Goal: Task Accomplishment & Management: Complete application form

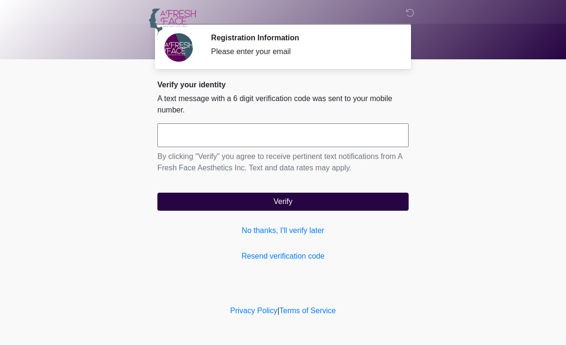
click at [351, 47] on div "Please enter your email" at bounding box center [302, 51] width 183 height 11
click at [282, 258] on link "Resend verification code" at bounding box center [282, 255] width 251 height 11
click at [412, 11] on icon at bounding box center [410, 13] width 9 height 9
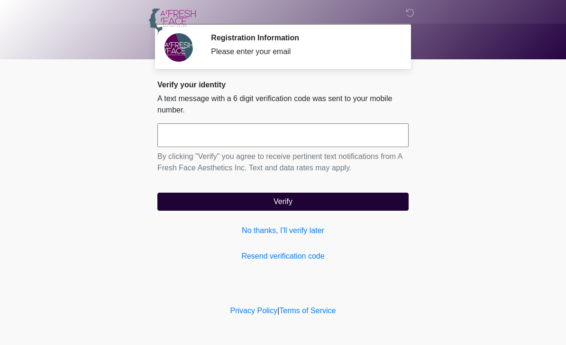
click at [279, 201] on button "Verify" at bounding box center [282, 201] width 251 height 18
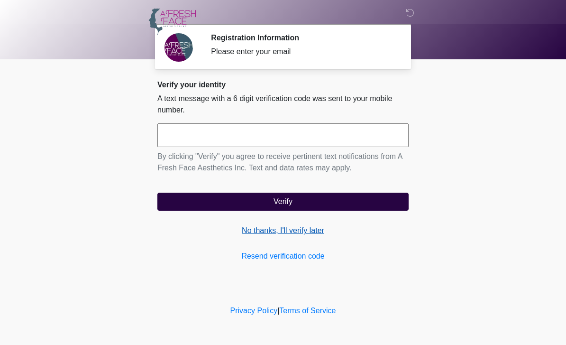
click at [286, 234] on link "No thanks, I'll verify later" at bounding box center [282, 230] width 251 height 11
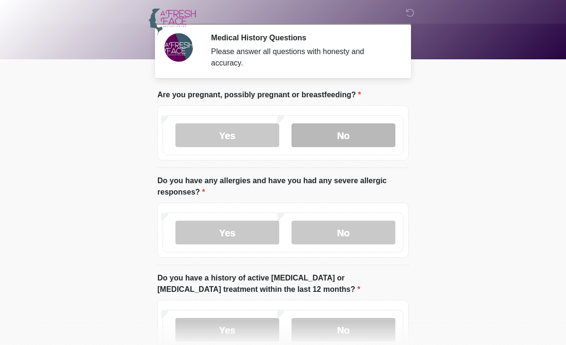
click at [334, 132] on label "No" at bounding box center [344, 135] width 104 height 24
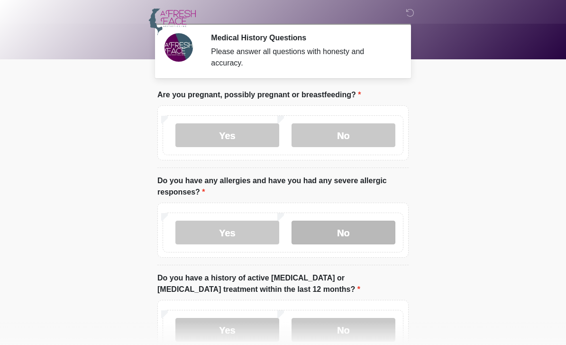
click at [365, 226] on label "No" at bounding box center [344, 232] width 104 height 24
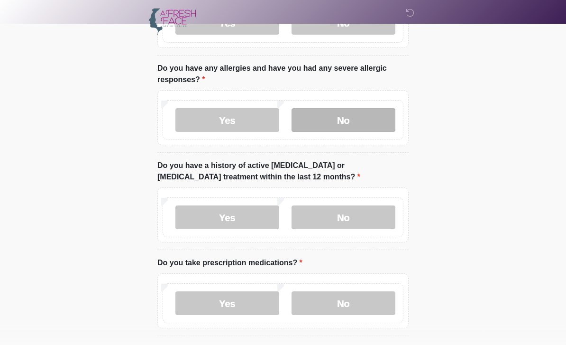
scroll to position [110, 0]
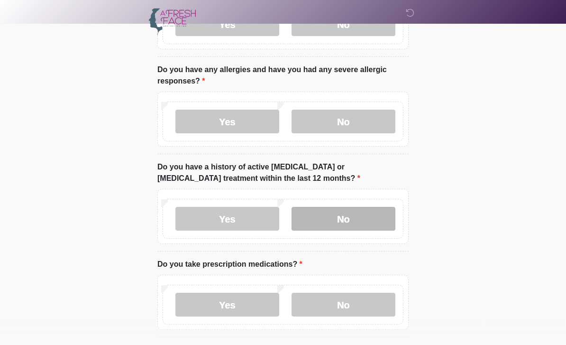
click at [366, 216] on label "No" at bounding box center [344, 219] width 104 height 24
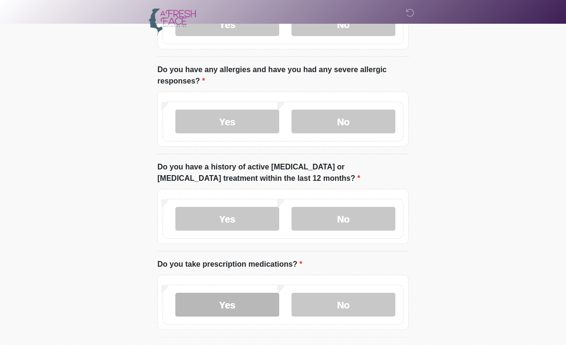
click at [241, 303] on label "Yes" at bounding box center [227, 304] width 104 height 24
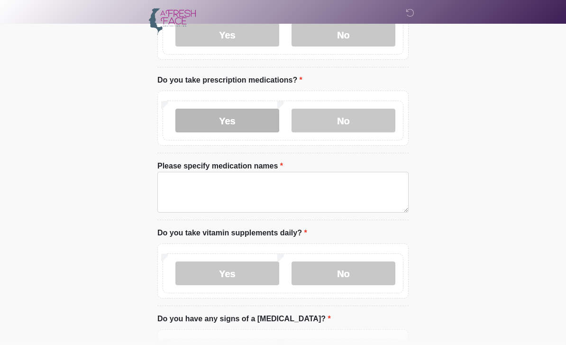
scroll to position [295, 0]
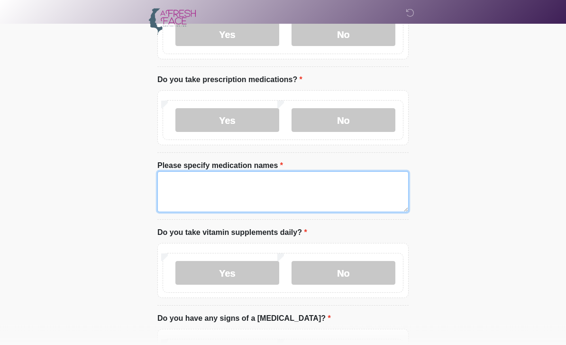
click at [185, 200] on textarea "Please specify medication names" at bounding box center [282, 192] width 251 height 41
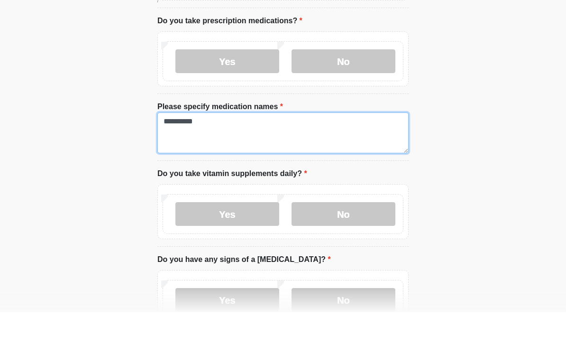
scroll to position [322, 0]
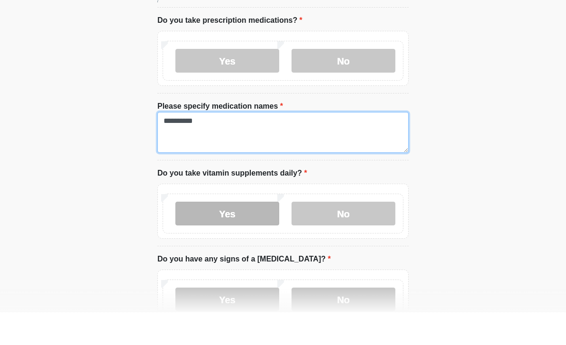
type textarea "**********"
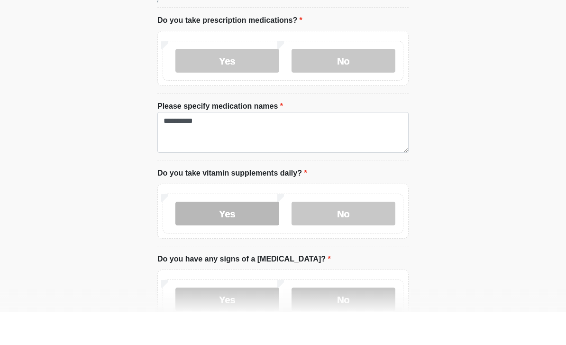
click at [249, 234] on label "Yes" at bounding box center [227, 246] width 104 height 24
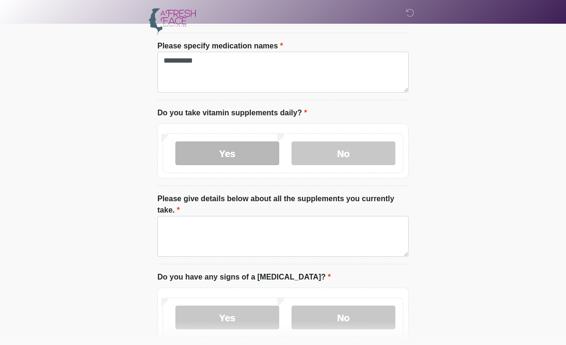
scroll to position [413, 0]
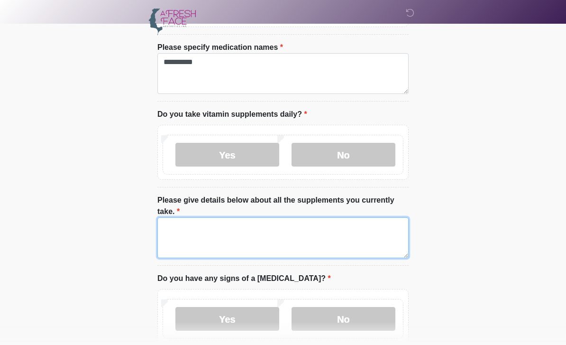
click at [325, 241] on textarea "Please give details below about all the supplements you currently take." at bounding box center [282, 237] width 251 height 41
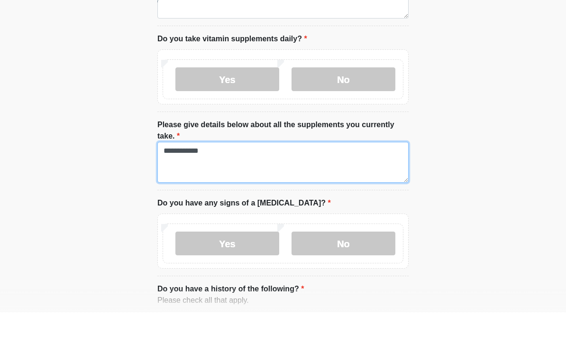
scroll to position [458, 0]
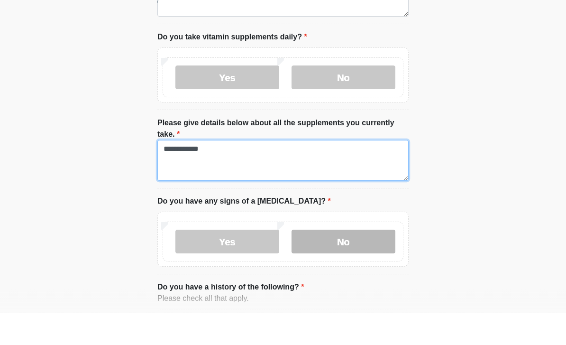
type textarea "**********"
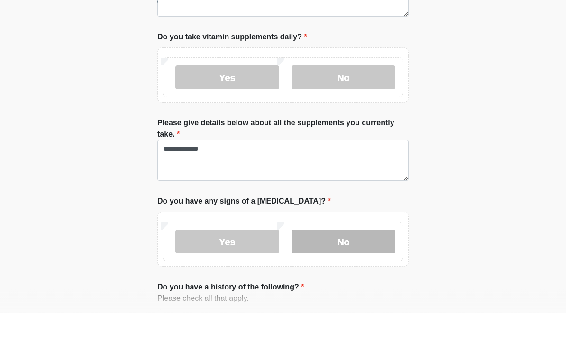
click at [370, 262] on label "No" at bounding box center [344, 274] width 104 height 24
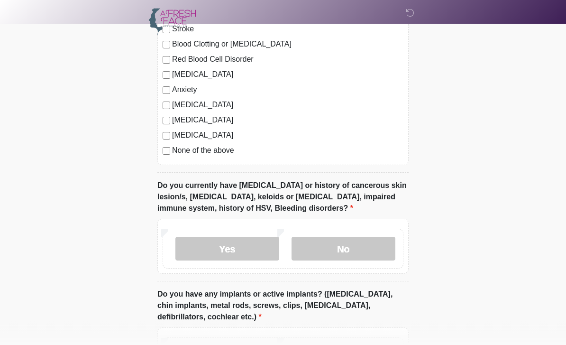
scroll to position [826, 0]
click at [361, 251] on label "No" at bounding box center [344, 250] width 104 height 24
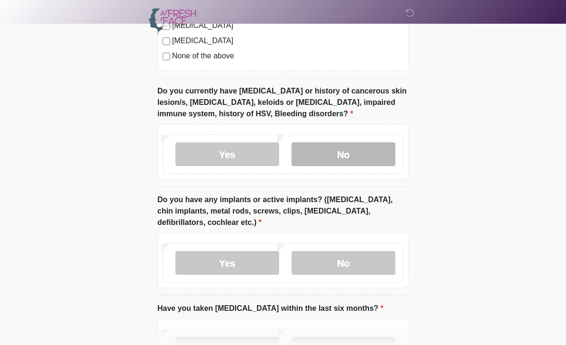
scroll to position [932, 0]
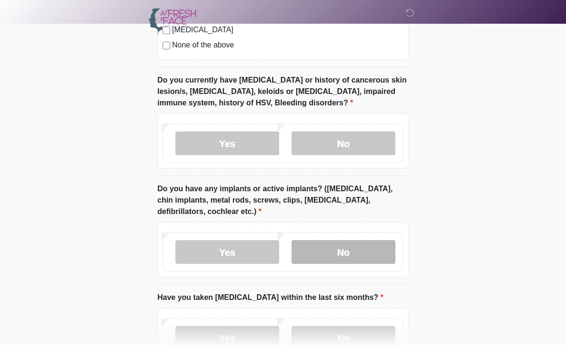
click at [368, 252] on label "No" at bounding box center [344, 252] width 104 height 24
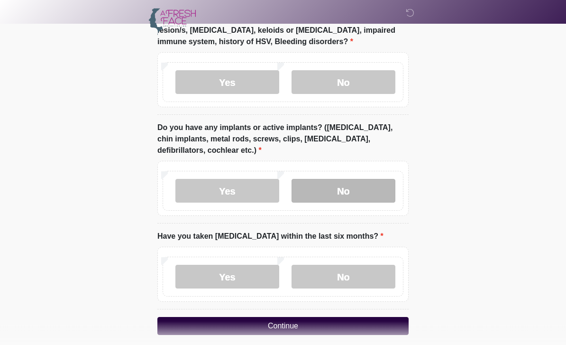
scroll to position [1001, 0]
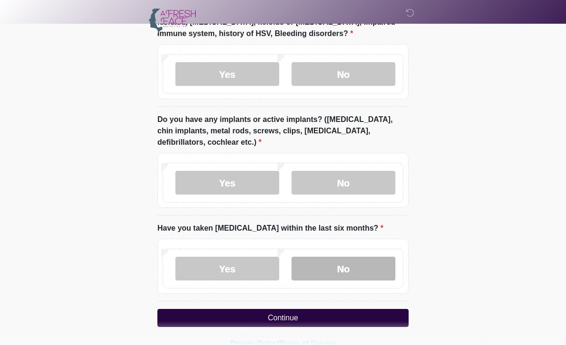
click at [370, 269] on label "No" at bounding box center [344, 268] width 104 height 24
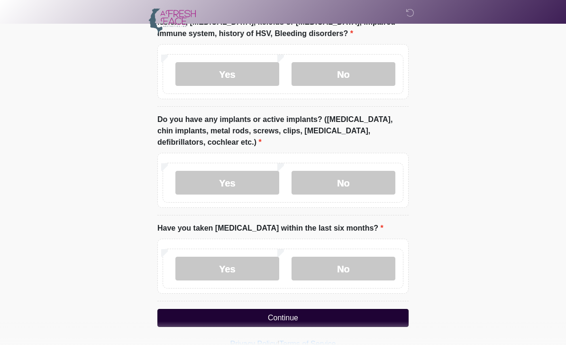
click at [387, 316] on button "Continue" at bounding box center [282, 318] width 251 height 18
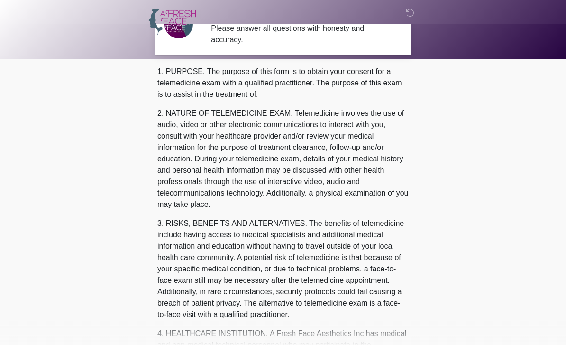
scroll to position [0, 0]
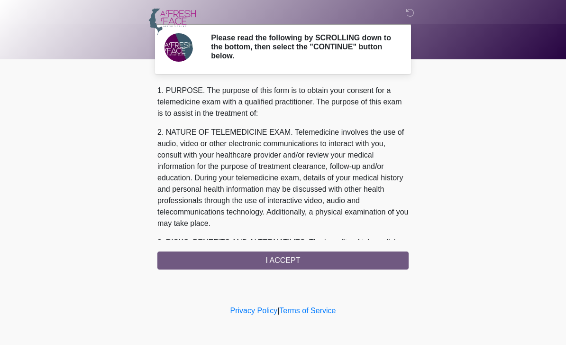
click at [395, 263] on div "1. PURPOSE. The purpose of this form is to obtain your consent for a telemedici…" at bounding box center [282, 177] width 251 height 184
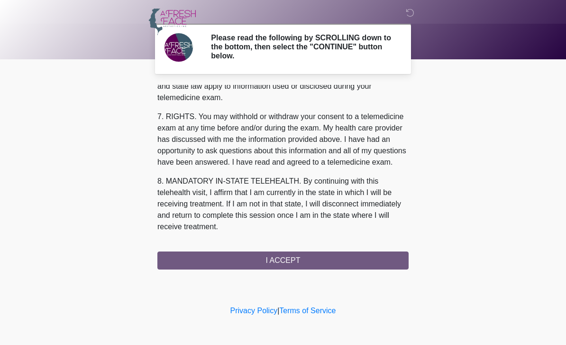
scroll to position [406, 0]
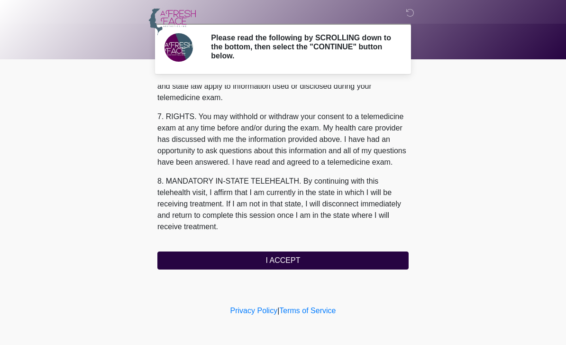
click at [344, 263] on button "I ACCEPT" at bounding box center [282, 260] width 251 height 18
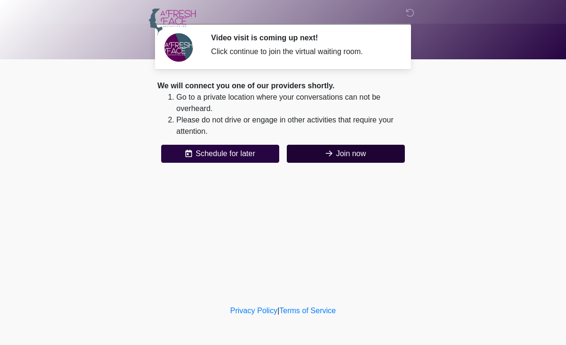
click at [342, 151] on button "Join now" at bounding box center [346, 154] width 118 height 18
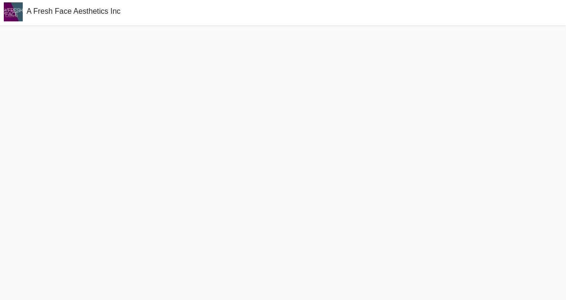
scroll to position [3, 0]
